Goal: Find specific page/section: Find specific page/section

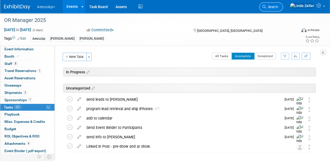
click at [278, 8] on span "Search" at bounding box center [272, 7] width 12 height 4
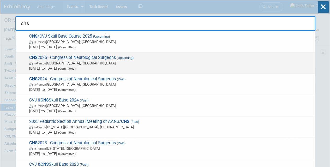
type input "cns"
click at [85, 59] on span "CNS 2025 - Congress of Neurological Surgeons (Upcoming) In-Person [GEOGRAPHIC_D…" at bounding box center [170, 63] width 284 height 16
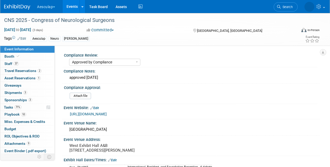
select select "Approved by Compliance"
select select "Neuro"
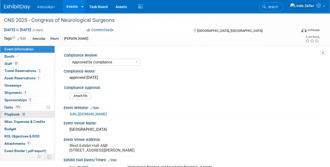
click at [8, 113] on span "Playbook 10" at bounding box center [15, 114] width 22 height 4
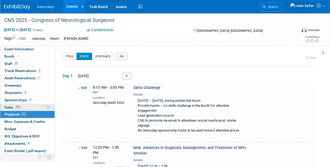
click at [9, 107] on span "Tasks 71%" at bounding box center [12, 107] width 17 height 4
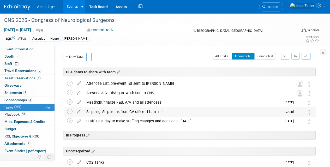
click at [155, 110] on div "Shipping: Ship items from CV office- 11am 1" at bounding box center [183, 111] width 198 height 9
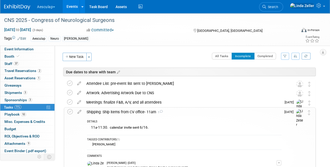
click at [155, 110] on div "Shipping: Ship items from CV office- 11am 1" at bounding box center [182, 111] width 197 height 9
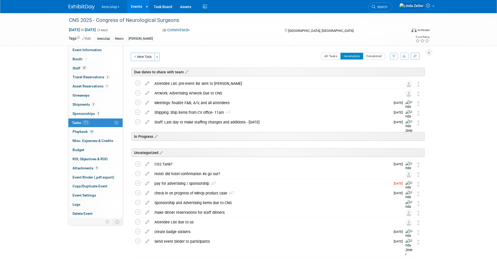
click at [32, 55] on div "CNS 2025 - Congress of Neurological Surgeons Oct 13, 2025 to Oct 15, 2025 (3 da…" at bounding box center [248, 145] width 497 height 265
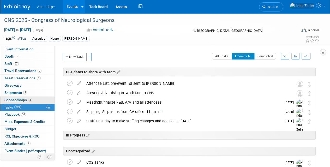
click at [12, 97] on link "3 Sponsorships 3" at bounding box center [27, 99] width 54 height 7
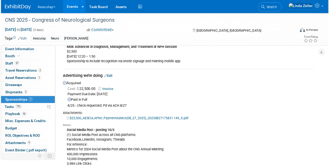
scroll to position [521, 0]
